Goal: Navigation & Orientation: Go to known website

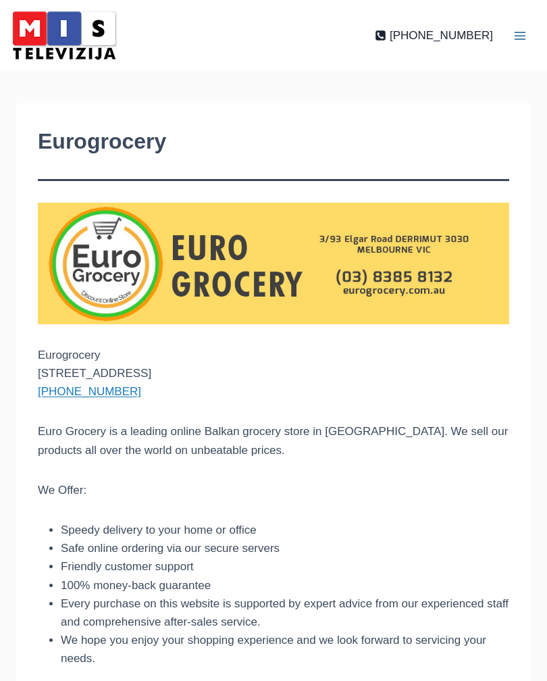
click at [47, 34] on img at bounding box center [64, 35] width 115 height 57
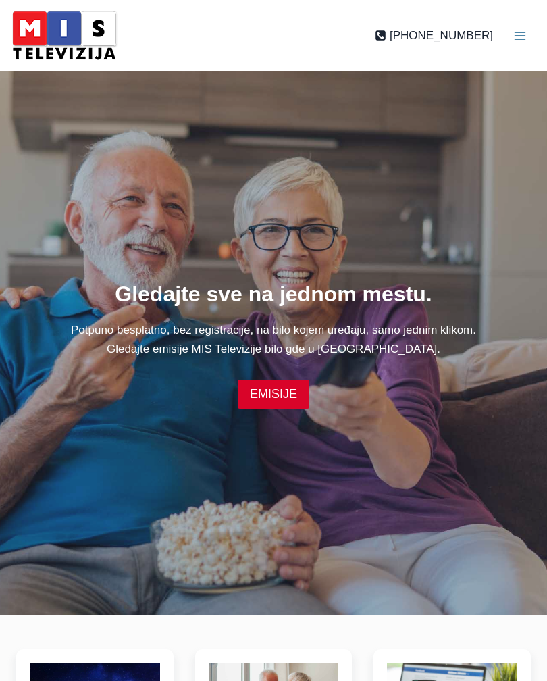
click at [40, 34] on img at bounding box center [64, 35] width 115 height 57
